Goal: Information Seeking & Learning: Learn about a topic

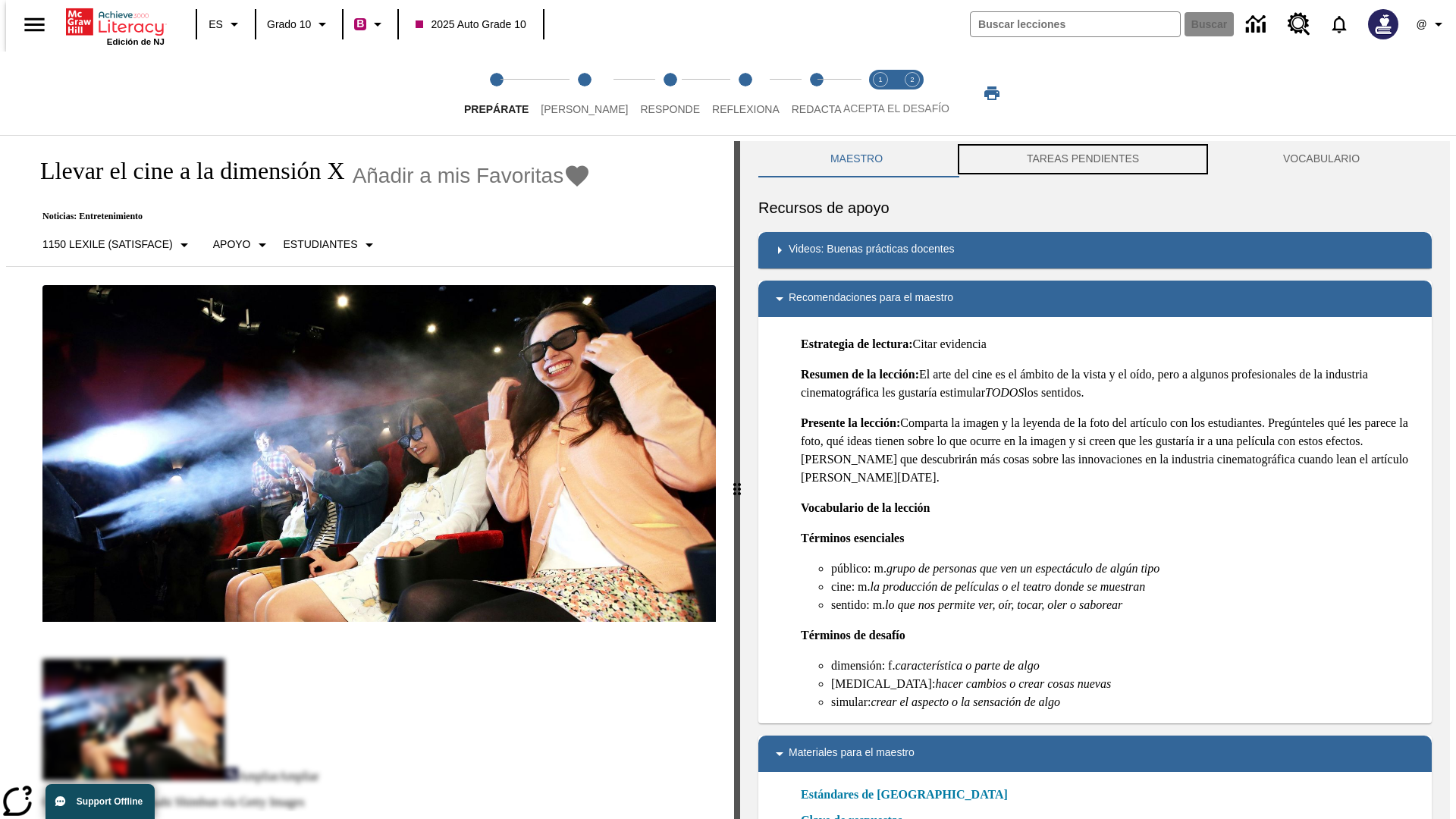
click at [1083, 159] on button "TAREAS PENDIENTES" at bounding box center [1082, 159] width 256 height 37
